Goal: Check status: Check status

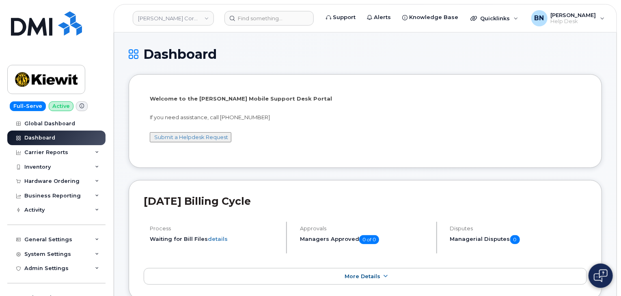
drag, startPoint x: 218, startPoint y: 200, endPoint x: 287, endPoint y: 199, distance: 69.8
click at [287, 199] on h2 "[DATE] Billing Cycle" at bounding box center [365, 201] width 443 height 12
drag, startPoint x: 287, startPoint y: 200, endPoint x: 255, endPoint y: 201, distance: 32.1
click at [255, 201] on h2 "[DATE] Billing Cycle" at bounding box center [365, 201] width 443 height 12
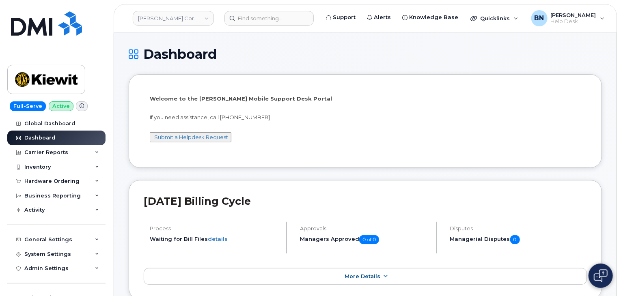
click at [255, 201] on h2 "[DATE] Billing Cycle" at bounding box center [365, 201] width 443 height 12
drag, startPoint x: 255, startPoint y: 201, endPoint x: 278, endPoint y: 201, distance: 22.7
click at [278, 201] on h2 "[DATE] Billing Cycle" at bounding box center [365, 201] width 443 height 12
click at [270, 201] on h2 "[DATE] Billing Cycle" at bounding box center [365, 201] width 443 height 12
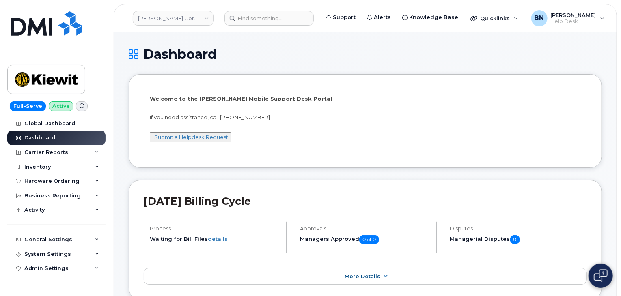
click at [270, 201] on h2 "[DATE] Billing Cycle" at bounding box center [365, 201] width 443 height 12
drag, startPoint x: 272, startPoint y: 200, endPoint x: 281, endPoint y: 201, distance: 8.9
click at [281, 201] on h2 "[DATE] Billing Cycle" at bounding box center [365, 201] width 443 height 12
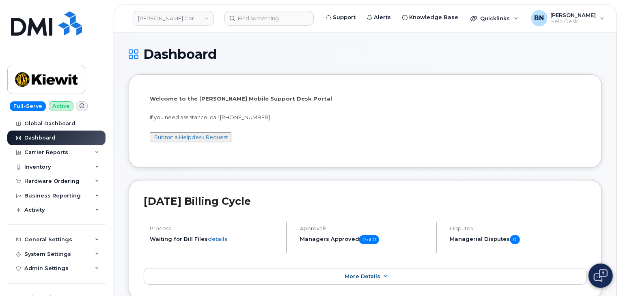
drag, startPoint x: 272, startPoint y: 200, endPoint x: 283, endPoint y: 201, distance: 11.0
click at [283, 201] on h2 "[DATE] Billing Cycle" at bounding box center [365, 201] width 443 height 12
